Goal: Task Accomplishment & Management: Use online tool/utility

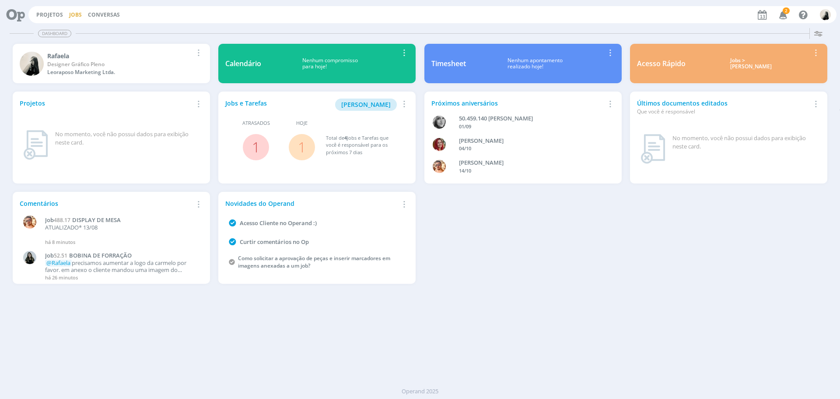
click at [70, 15] on link "Jobs" at bounding box center [75, 14] width 13 height 7
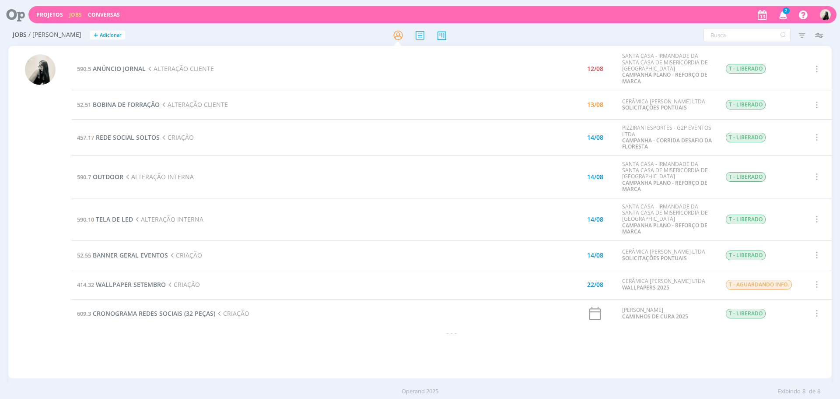
click at [38, 132] on div at bounding box center [40, 216] width 31 height 324
click at [47, 198] on div at bounding box center [40, 216] width 31 height 324
click at [783, 17] on icon "button" at bounding box center [783, 14] width 15 height 15
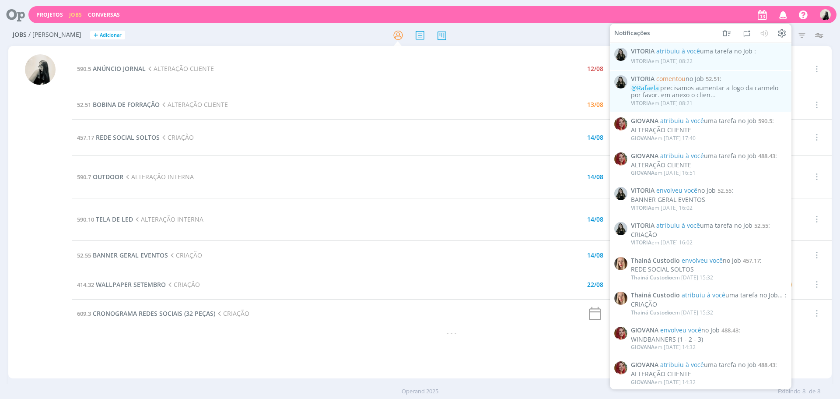
click at [783, 17] on icon "button" at bounding box center [783, 14] width 15 height 15
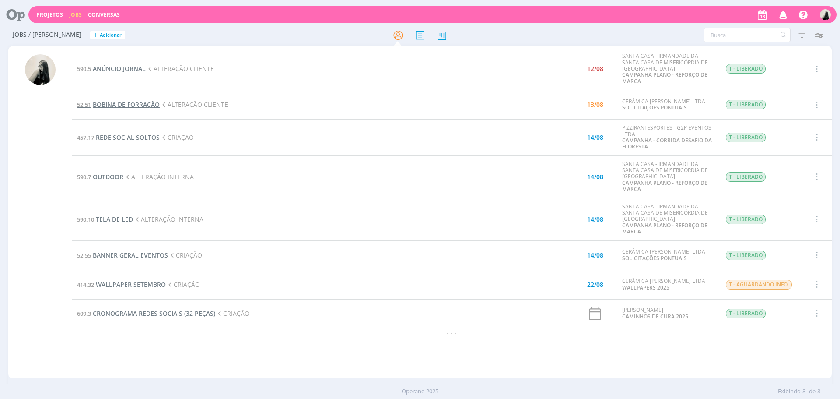
click at [123, 102] on span "BOBINA DE FORRAÇÃO" at bounding box center [126, 104] width 67 height 8
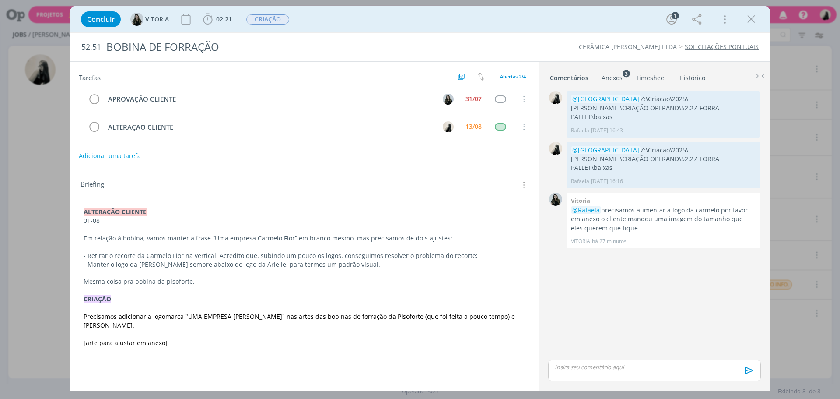
click at [606, 83] on ul "Comentários Anexos 3 Timesheet Histórico" at bounding box center [654, 74] width 231 height 24
click at [613, 79] on div "Anexos 3" at bounding box center [612, 78] width 21 height 9
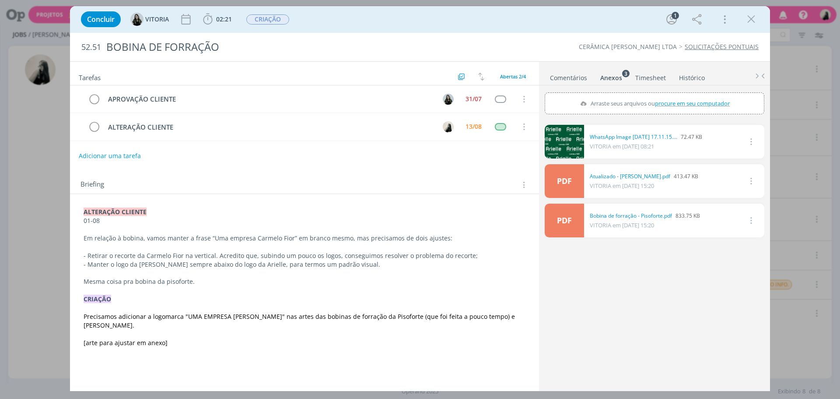
drag, startPoint x: 753, startPoint y: 17, endPoint x: 614, endPoint y: 177, distance: 211.8
click at [753, 17] on icon "dialog" at bounding box center [751, 19] width 13 height 13
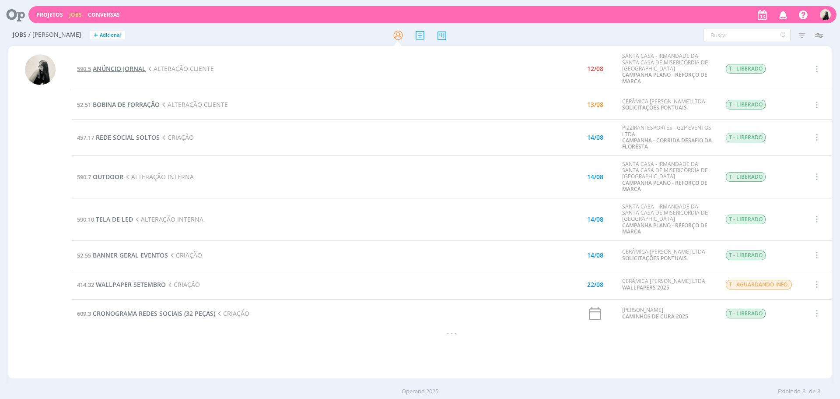
click at [132, 71] on span "ANÚNCIO JORNAL" at bounding box center [119, 68] width 53 height 8
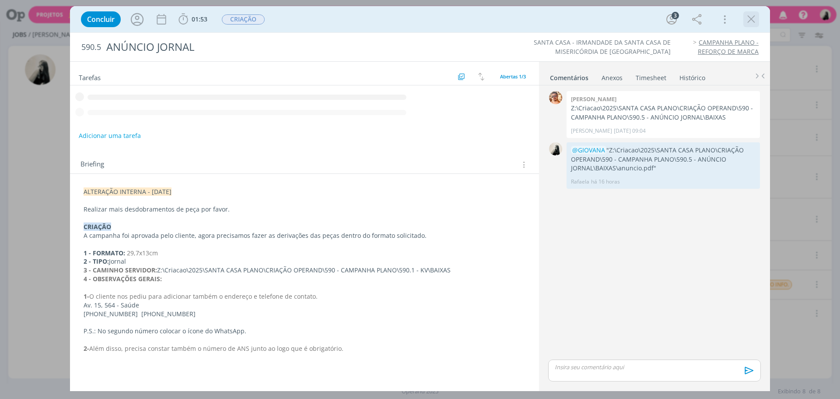
click at [750, 21] on icon "dialog" at bounding box center [751, 19] width 13 height 13
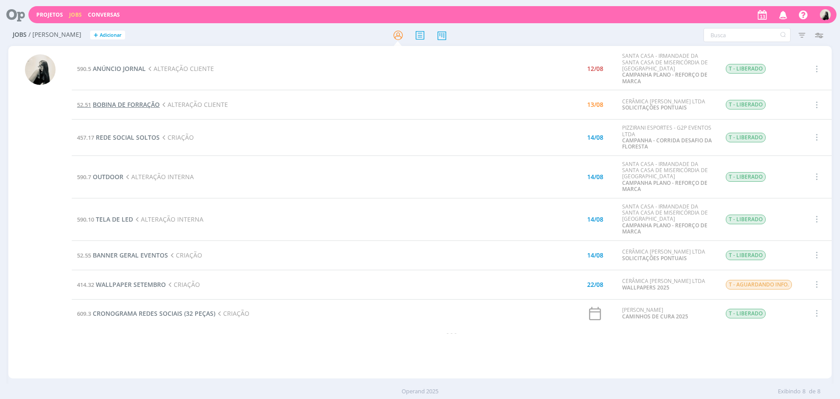
click at [159, 103] on span "BOBINA DE FORRAÇÃO" at bounding box center [126, 104] width 67 height 8
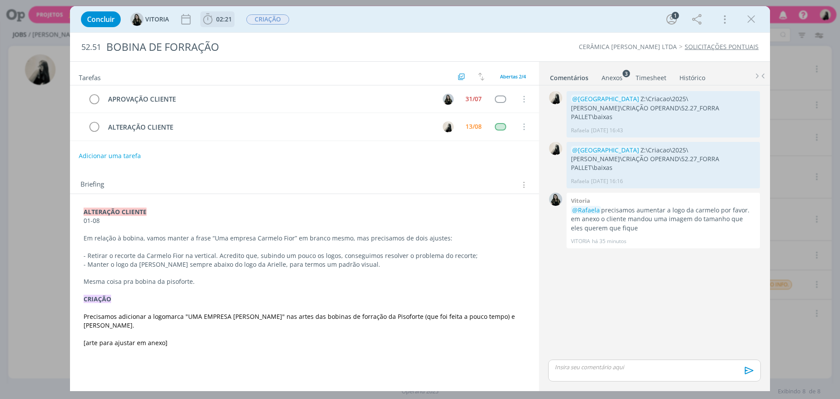
click at [217, 18] on span "02:21" at bounding box center [224, 19] width 16 height 8
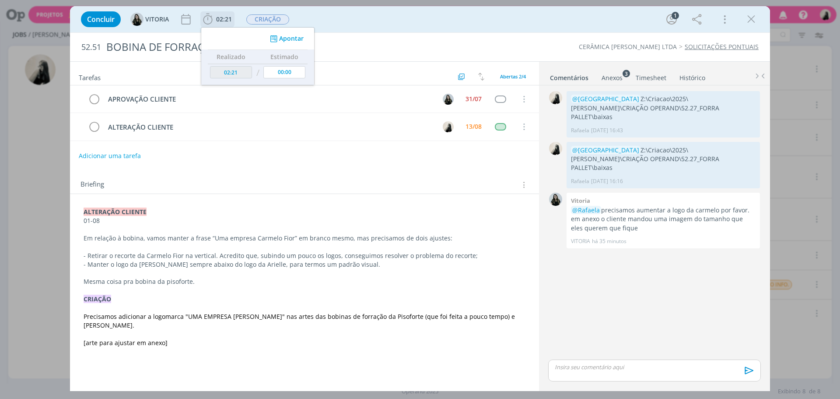
click at [227, 41] on div "dialog" at bounding box center [230, 38] width 26 height 17
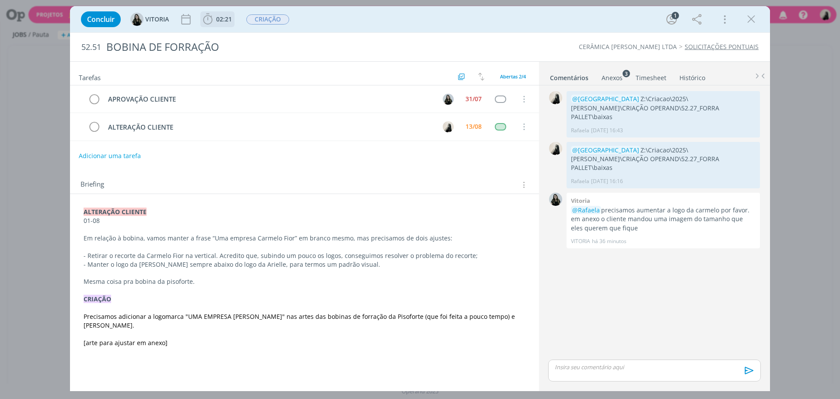
click at [212, 18] on icon "dialog" at bounding box center [207, 19] width 9 height 11
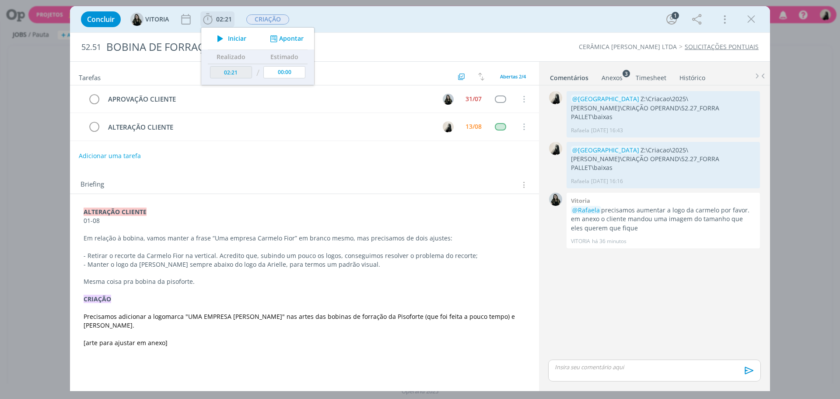
click at [219, 38] on icon "dialog" at bounding box center [220, 38] width 15 height 11
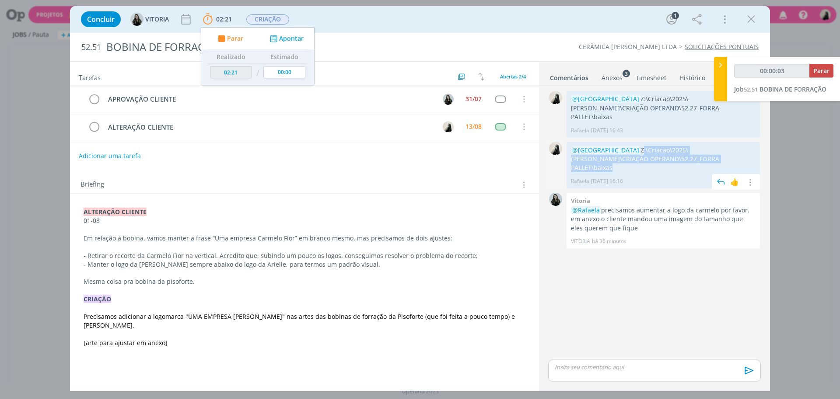
drag, startPoint x: 604, startPoint y: 140, endPoint x: 689, endPoint y: 154, distance: 86.1
click at [689, 154] on p "@[GEOGRAPHIC_DATA] Z:\Criacao\2025\[PERSON_NAME]\CRIAÇÃO OPERAND\52.27_FORRA PA…" at bounding box center [663, 159] width 185 height 27
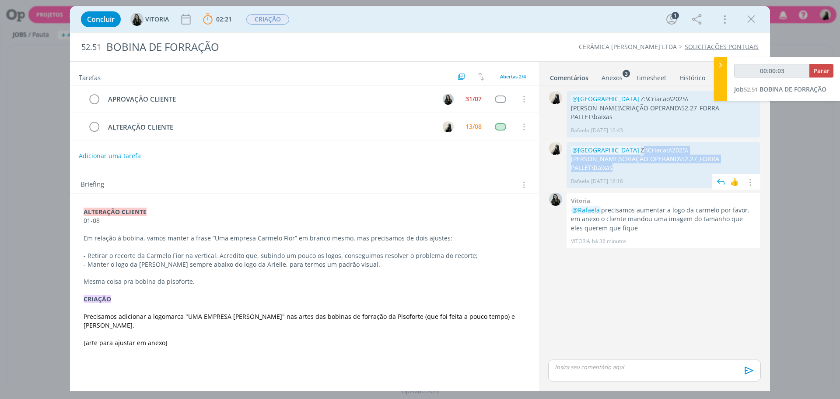
copy p "Z:\Criacao\2025\[PERSON_NAME]\CRIAÇÃO OPERAND\52.27_FORRA PALLET\baixas"
click at [616, 81] on div "Anexos 3" at bounding box center [612, 78] width 21 height 9
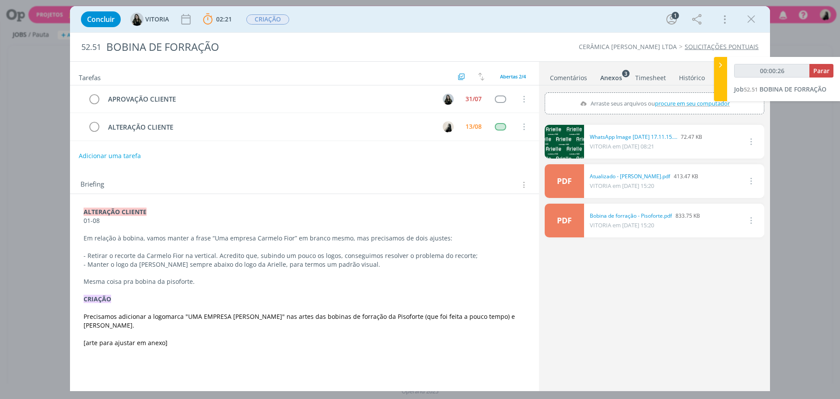
click at [568, 143] on link "dialog" at bounding box center [564, 142] width 39 height 34
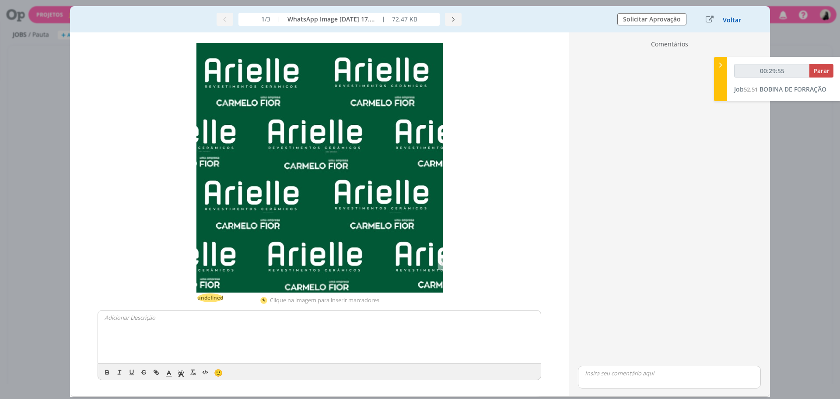
click at [736, 21] on button "Voltar" at bounding box center [731, 20] width 19 height 7
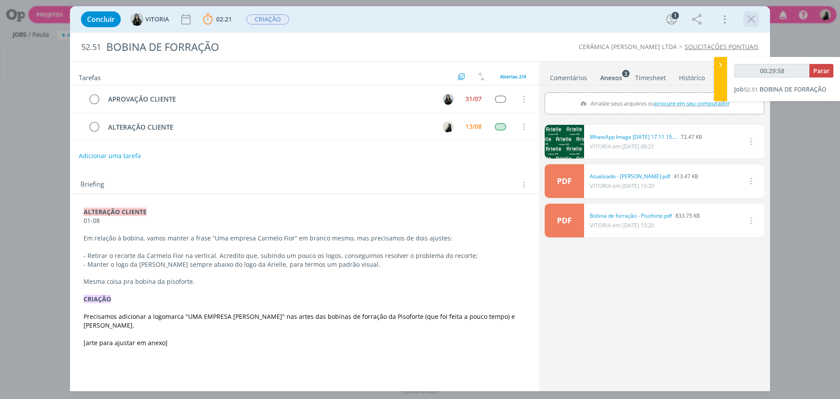
click at [753, 17] on icon "dialog" at bounding box center [751, 19] width 13 height 13
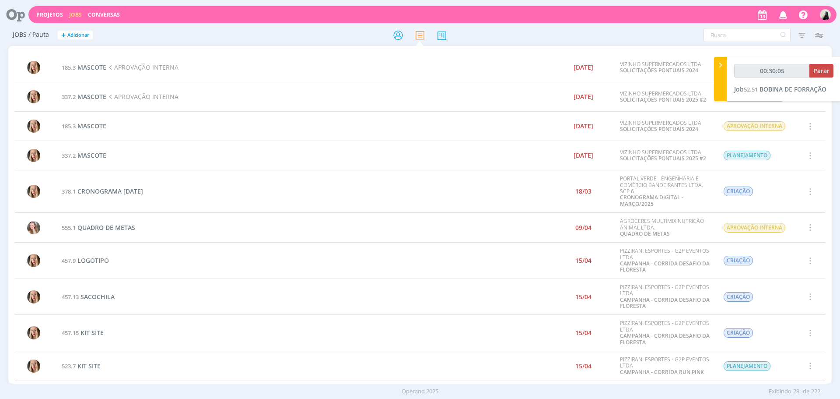
click at [70, 13] on link "Jobs" at bounding box center [75, 14] width 13 height 7
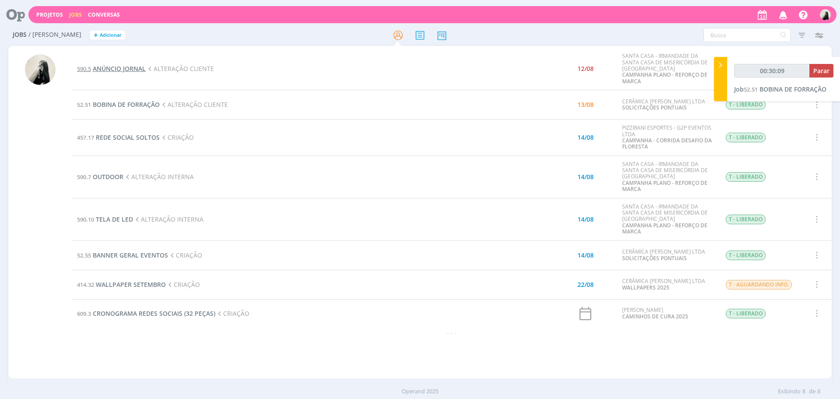
click at [128, 67] on span "ANÚNCIO JORNAL" at bounding box center [119, 68] width 53 height 8
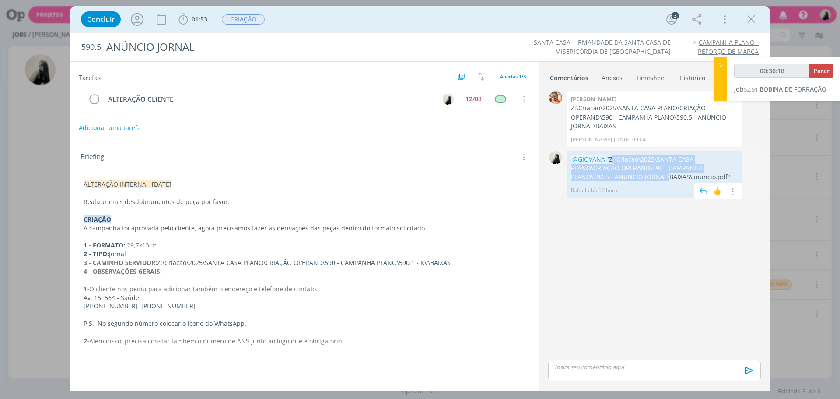
drag, startPoint x: 610, startPoint y: 159, endPoint x: 665, endPoint y: 181, distance: 59.5
click at [665, 181] on p "@GIOVANA "Z:\Criacao\2025\SANTA CASA PLANO\CRIAÇÃO OPERAND\590 - CAMPANHA PLANO…" at bounding box center [654, 168] width 167 height 27
copy p "Z:\Criacao\2025\SANTA CASA PLANO\CRIAÇÃO OPERAND\590 - CAMPANHA PLANO\590.5 - A…"
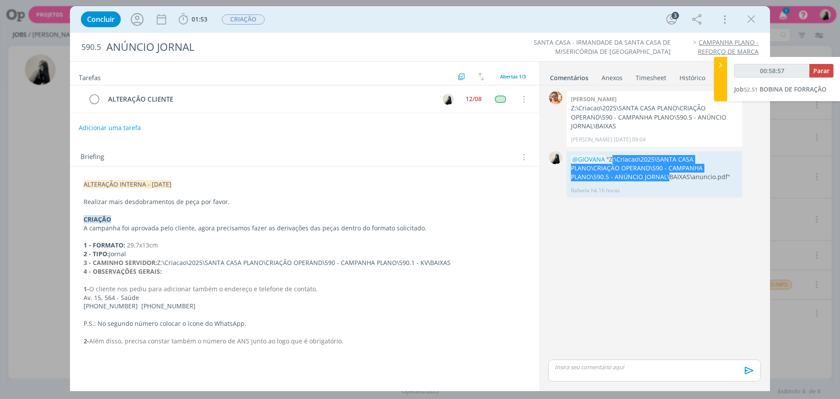
type input "00:59:57"
